Goal: Check status

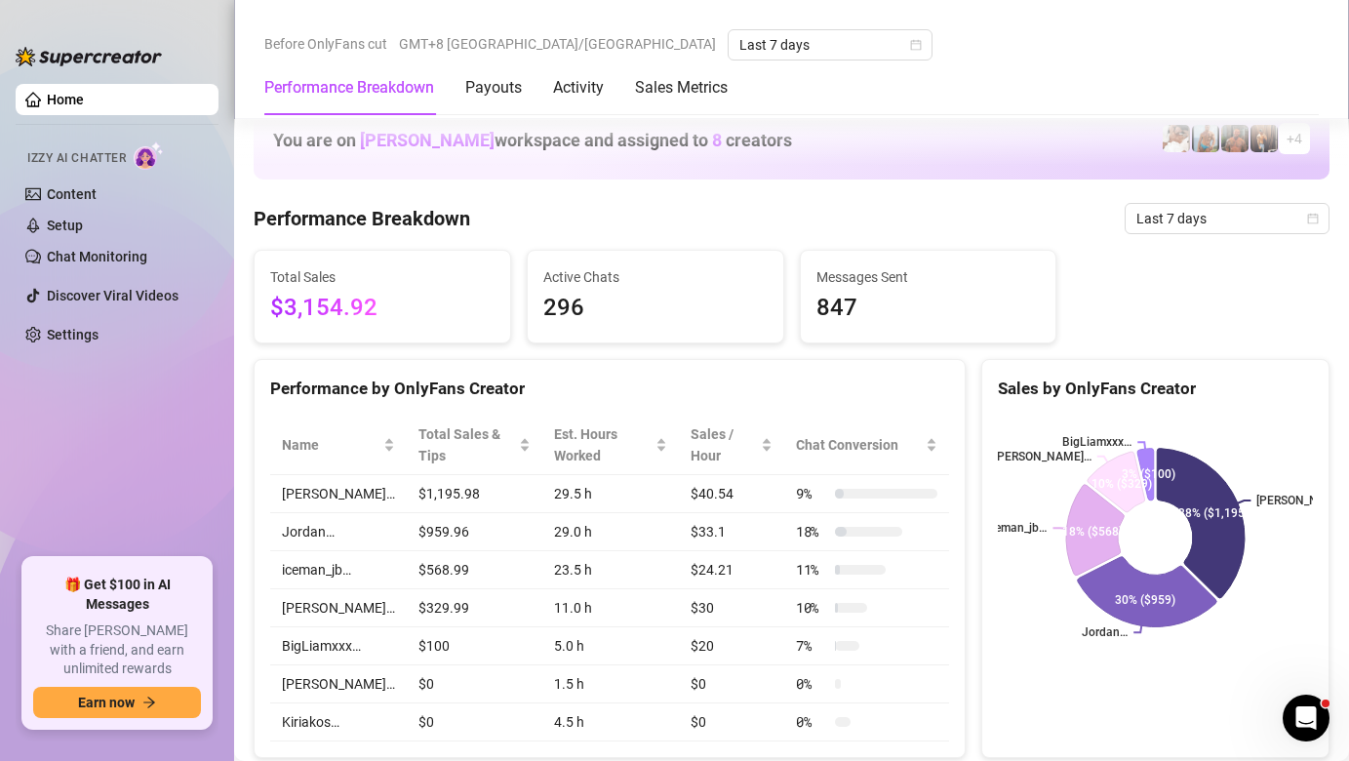
scroll to position [930, 0]
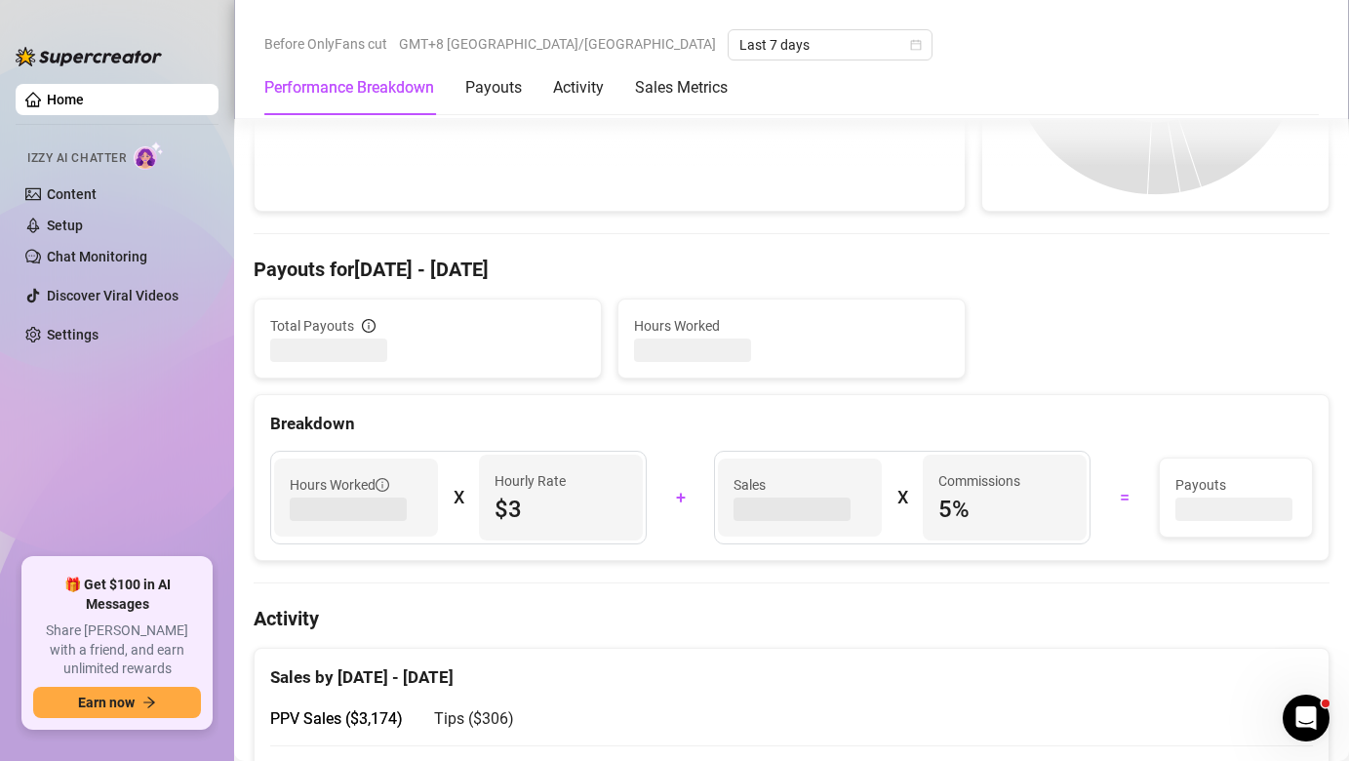
scroll to position [766, 0]
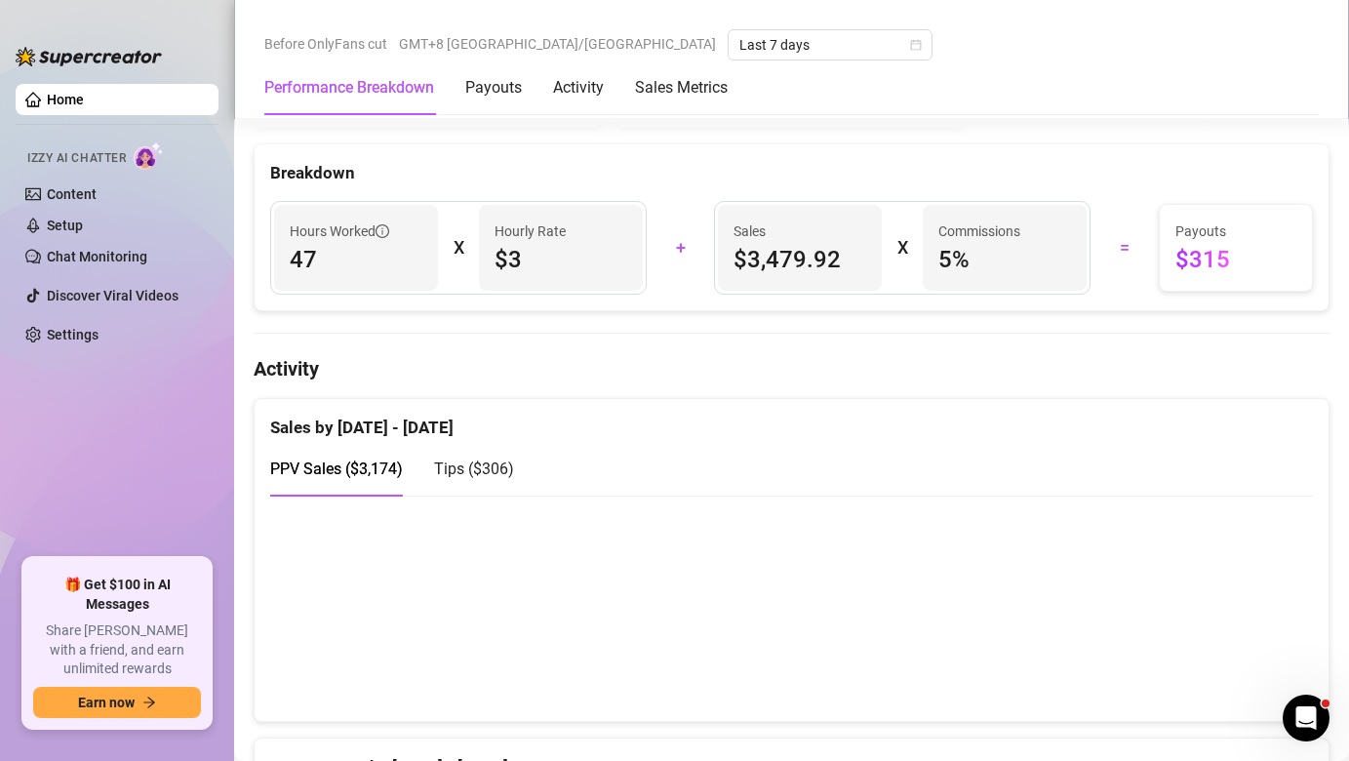
click at [500, 478] on span "Tips ( $306 )" at bounding box center [474, 468] width 80 height 19
click at [306, 474] on span "PPV Sales ( $3,174 )" at bounding box center [336, 468] width 133 height 19
click at [454, 469] on span "Tips ( $306 )" at bounding box center [474, 468] width 80 height 19
click at [388, 476] on span "PPV Sales ( $3,174 )" at bounding box center [336, 468] width 133 height 19
drag, startPoint x: 363, startPoint y: 729, endPoint x: 153, endPoint y: 729, distance: 209.7
